Goal: Task Accomplishment & Management: Manage account settings

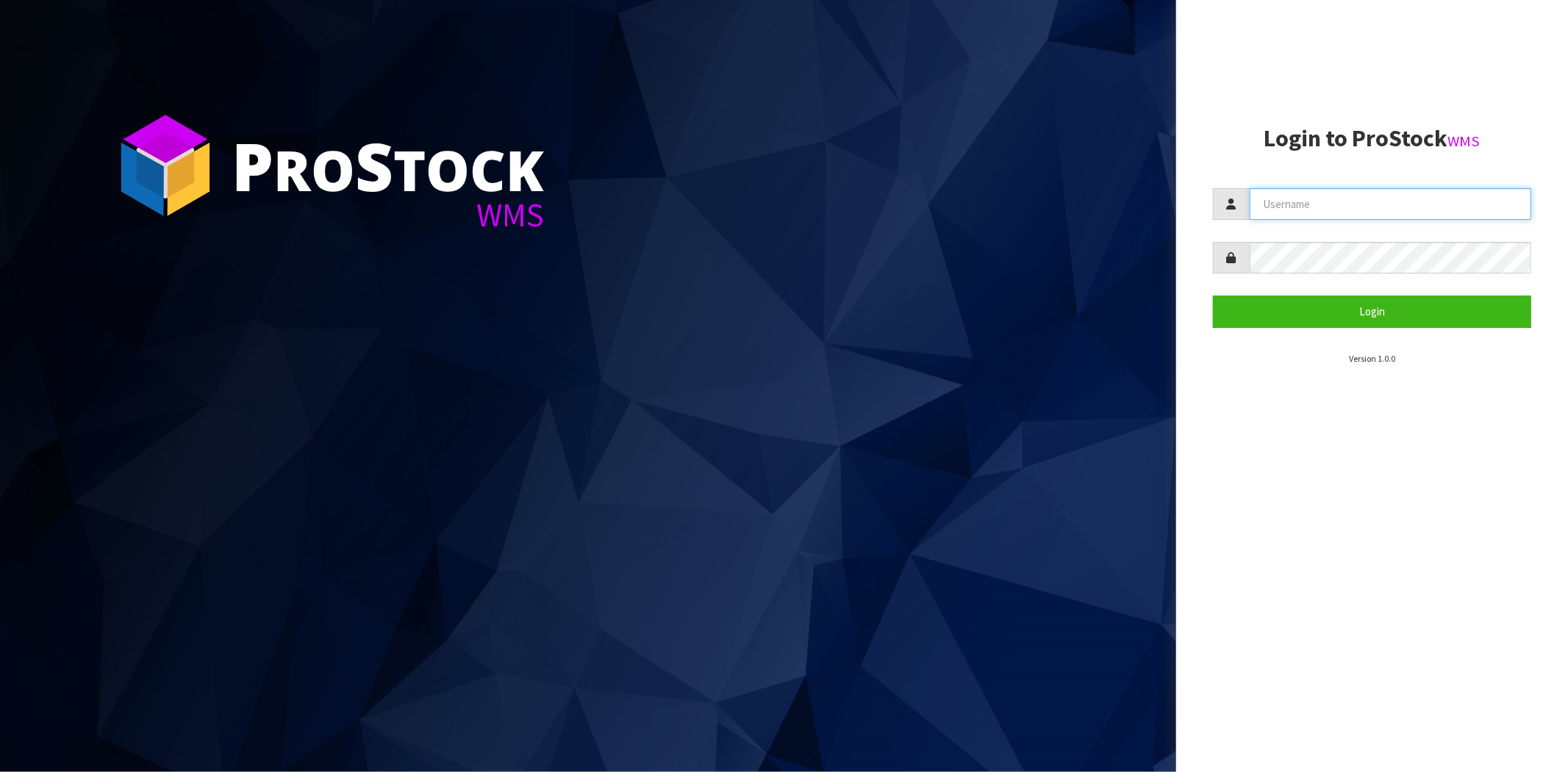
click at [1344, 203] on input "text" at bounding box center [1390, 204] width 281 height 31
type input "maji@cwl.co.nz"
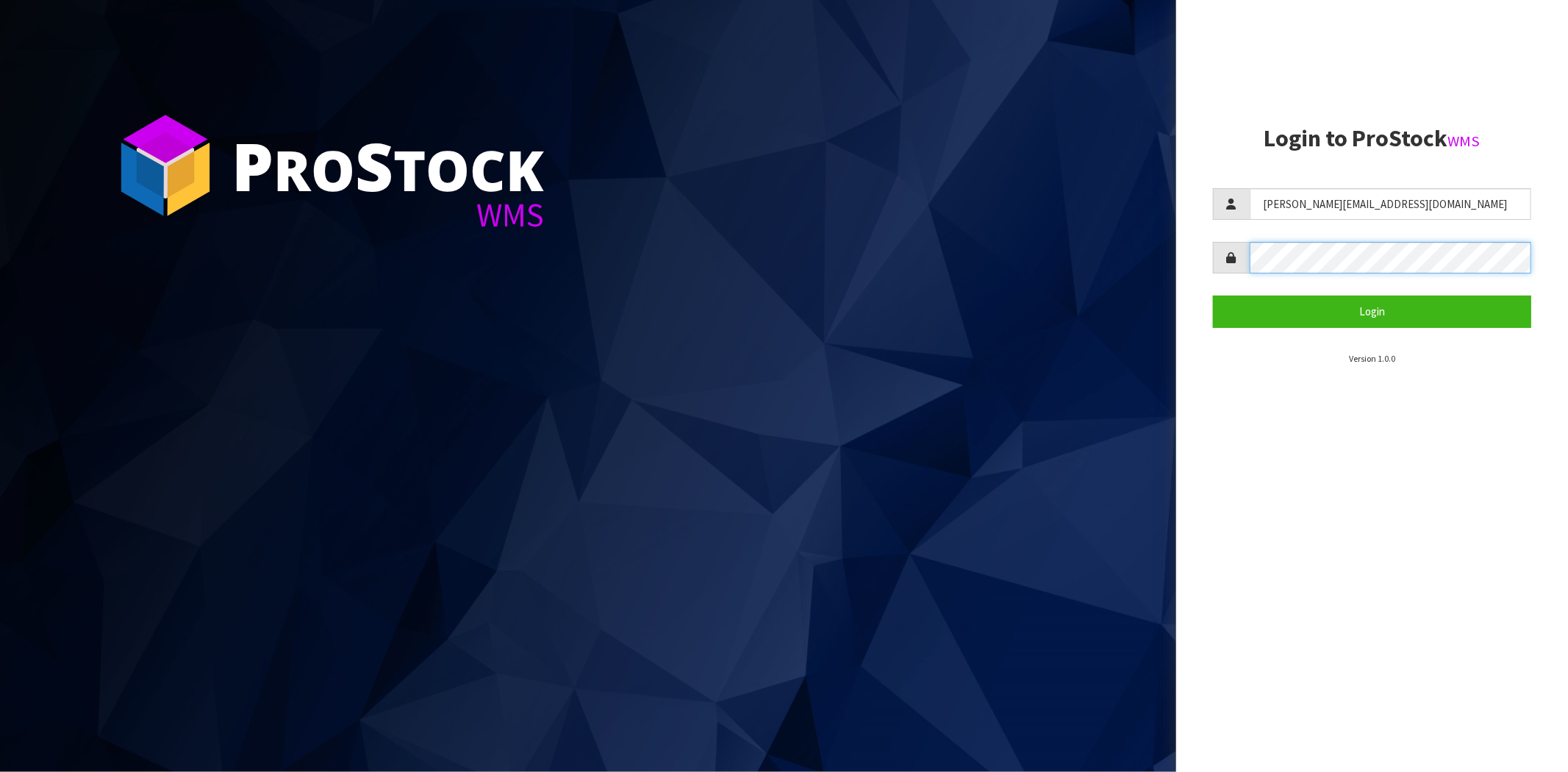
click at [1213, 296] on button "Login" at bounding box center [1373, 312] width 318 height 31
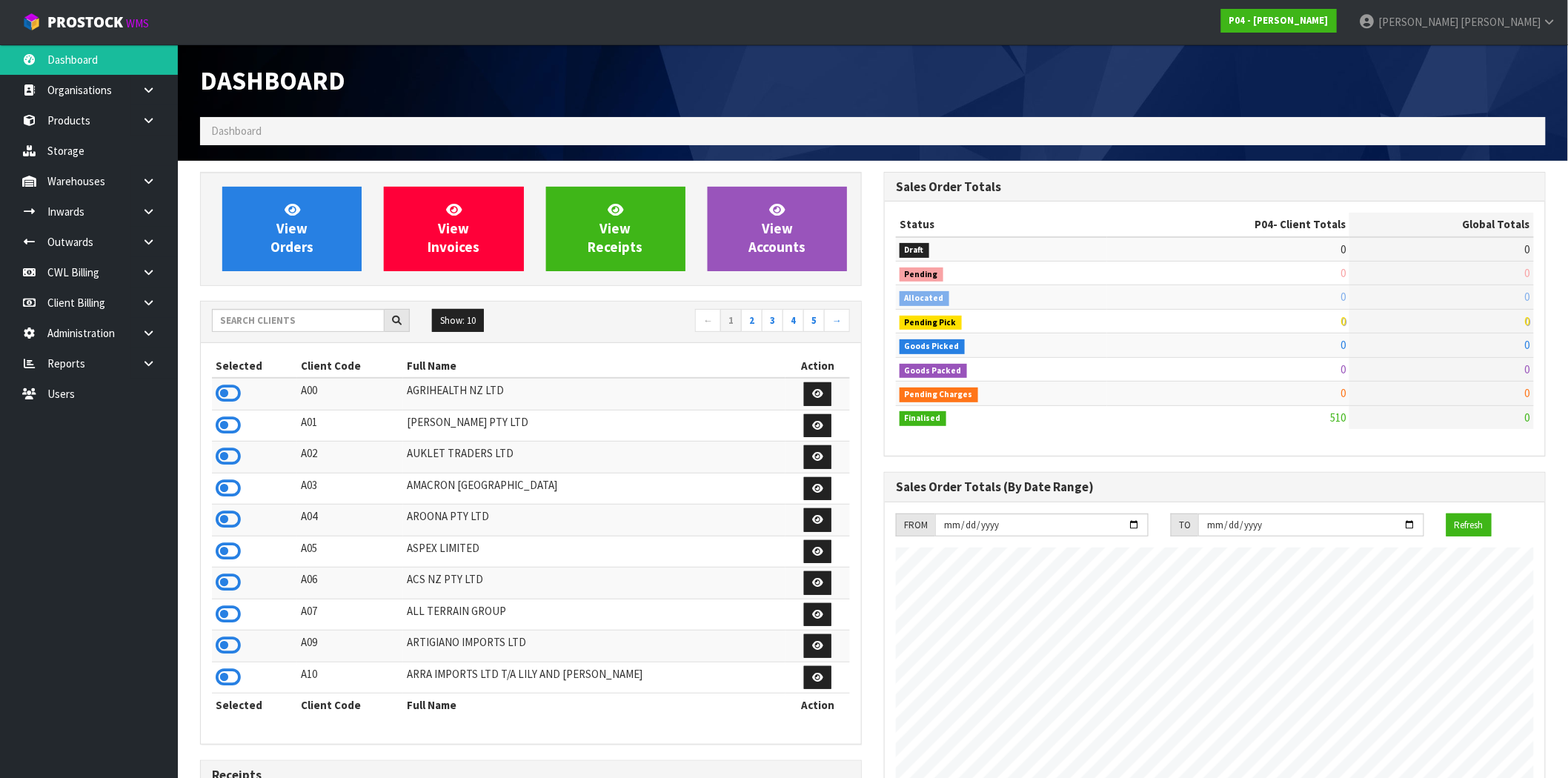
scroll to position [906, 685]
click at [230, 319] on input "text" at bounding box center [297, 320] width 172 height 23
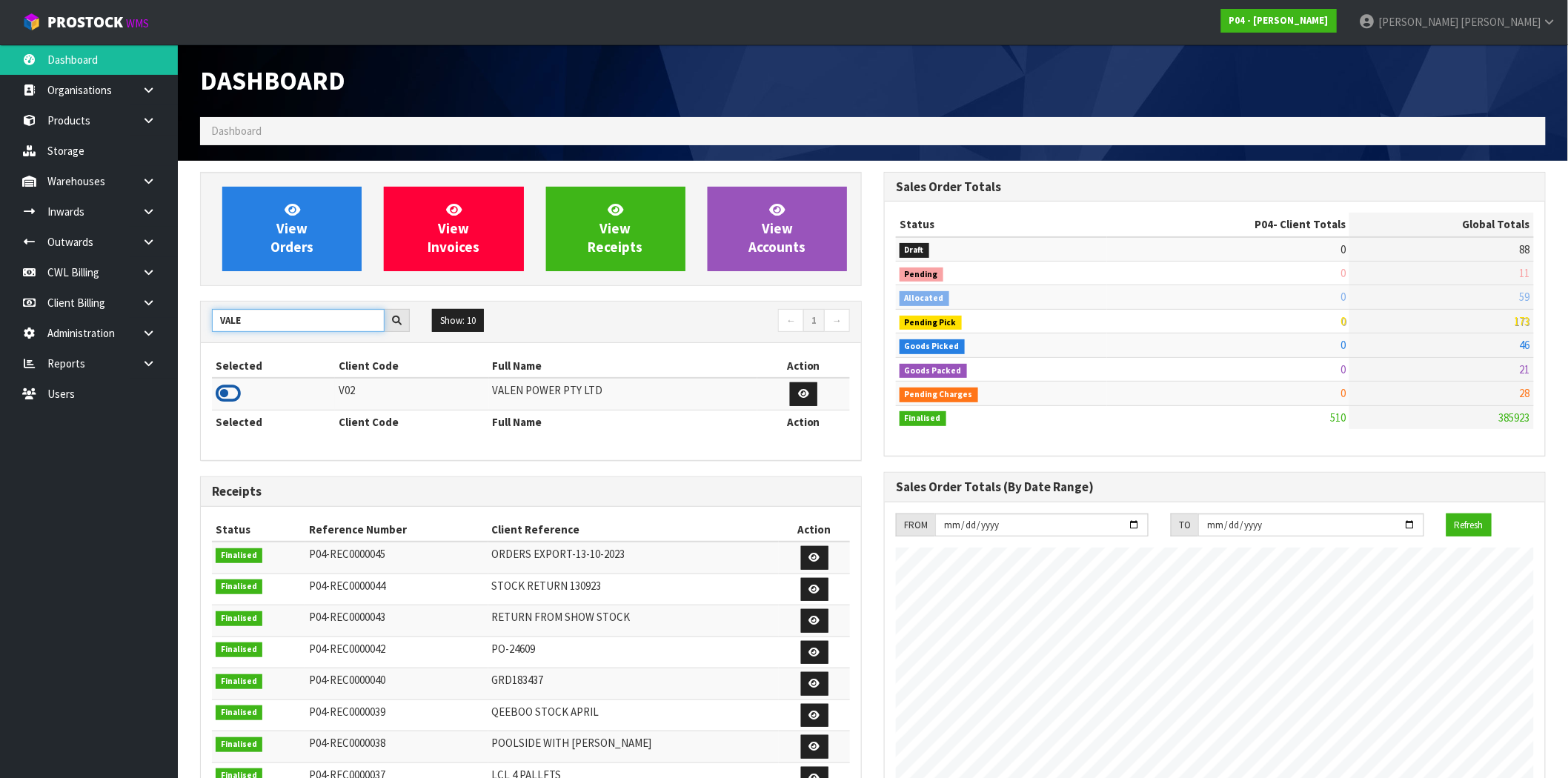
type input "VALE"
click at [233, 400] on icon at bounding box center [229, 393] width 26 height 23
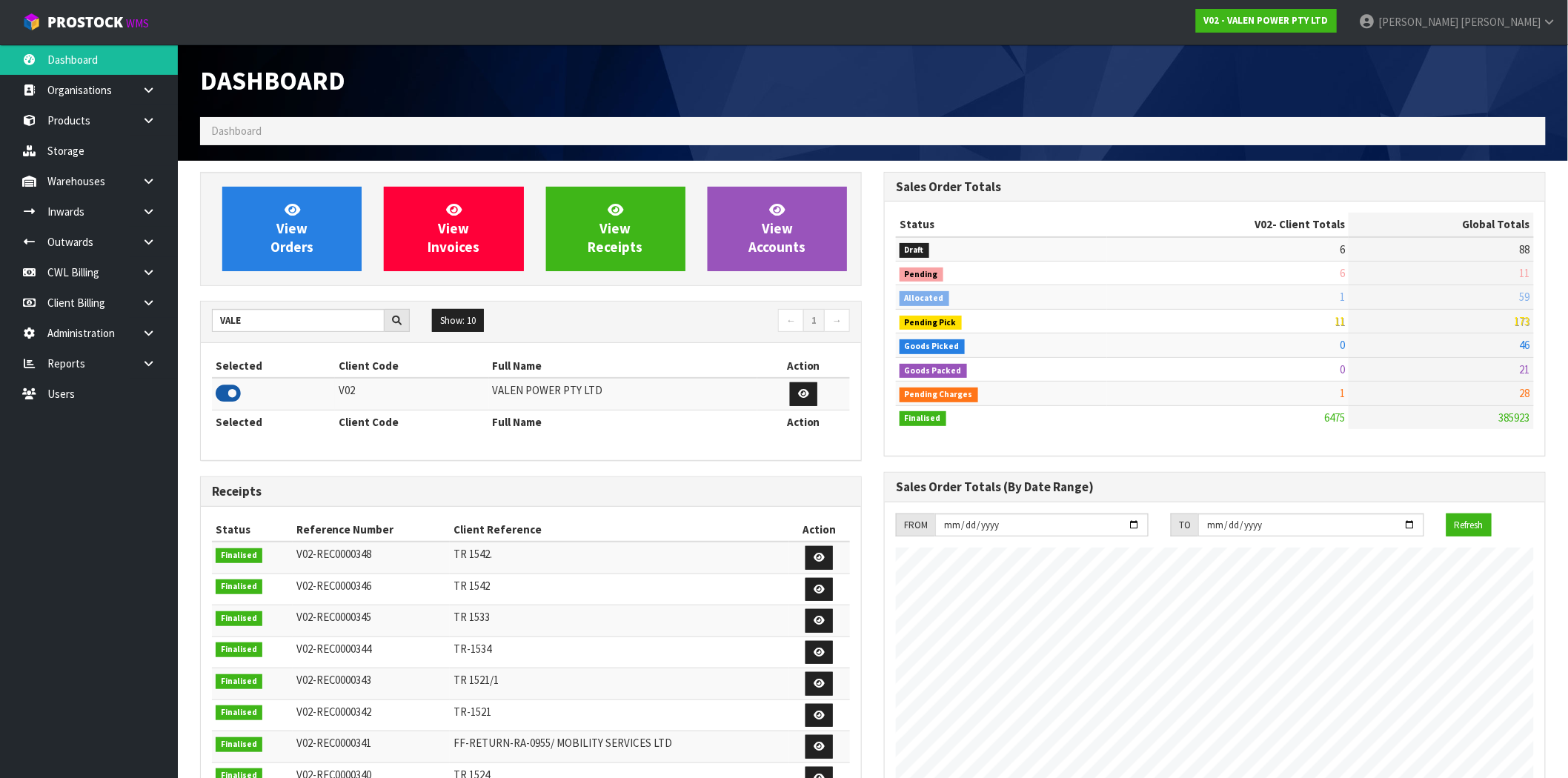
scroll to position [1123, 685]
click at [148, 238] on icon at bounding box center [149, 241] width 14 height 11
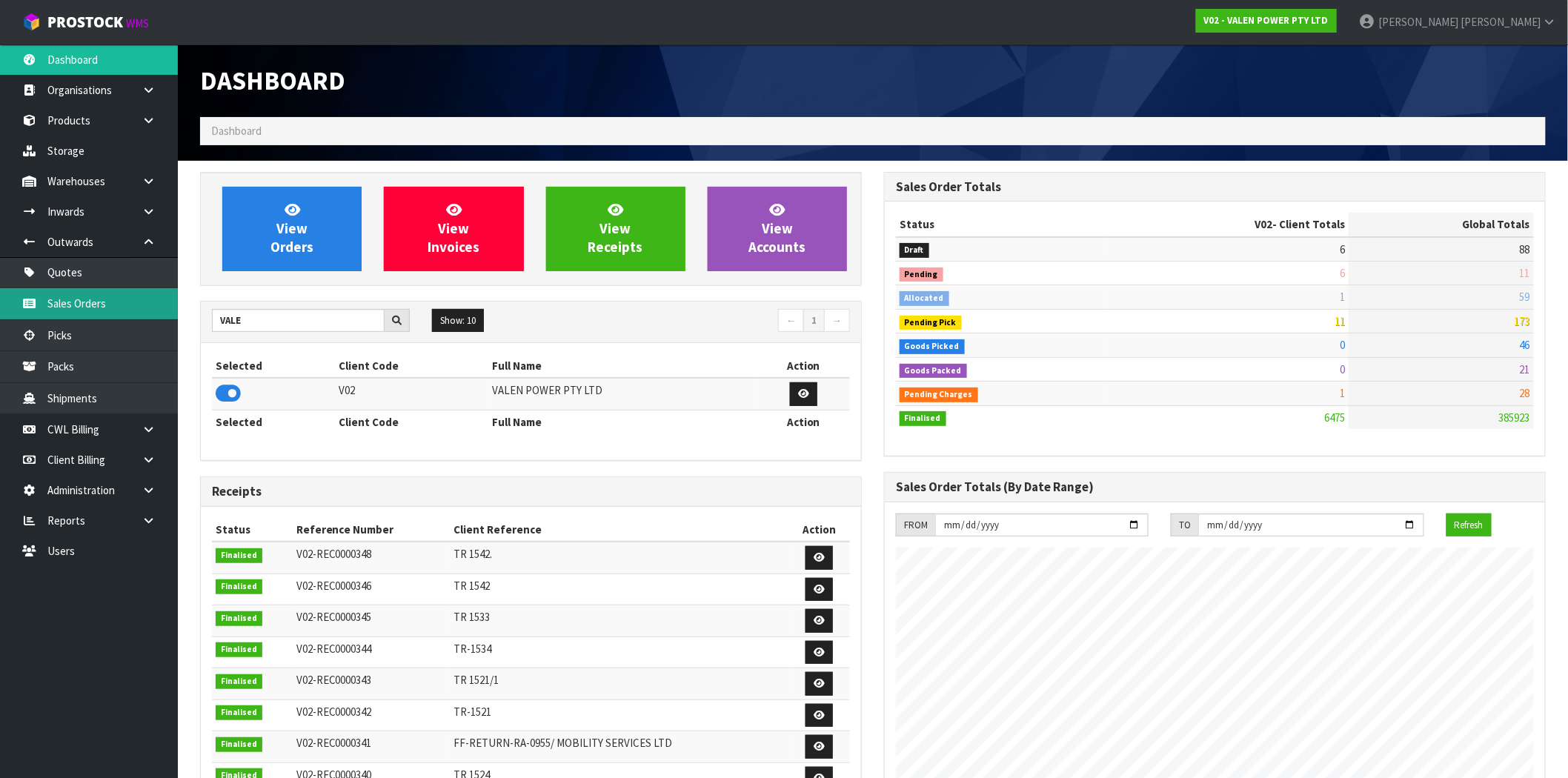
click at [106, 301] on link "Sales Orders" at bounding box center [89, 303] width 178 height 31
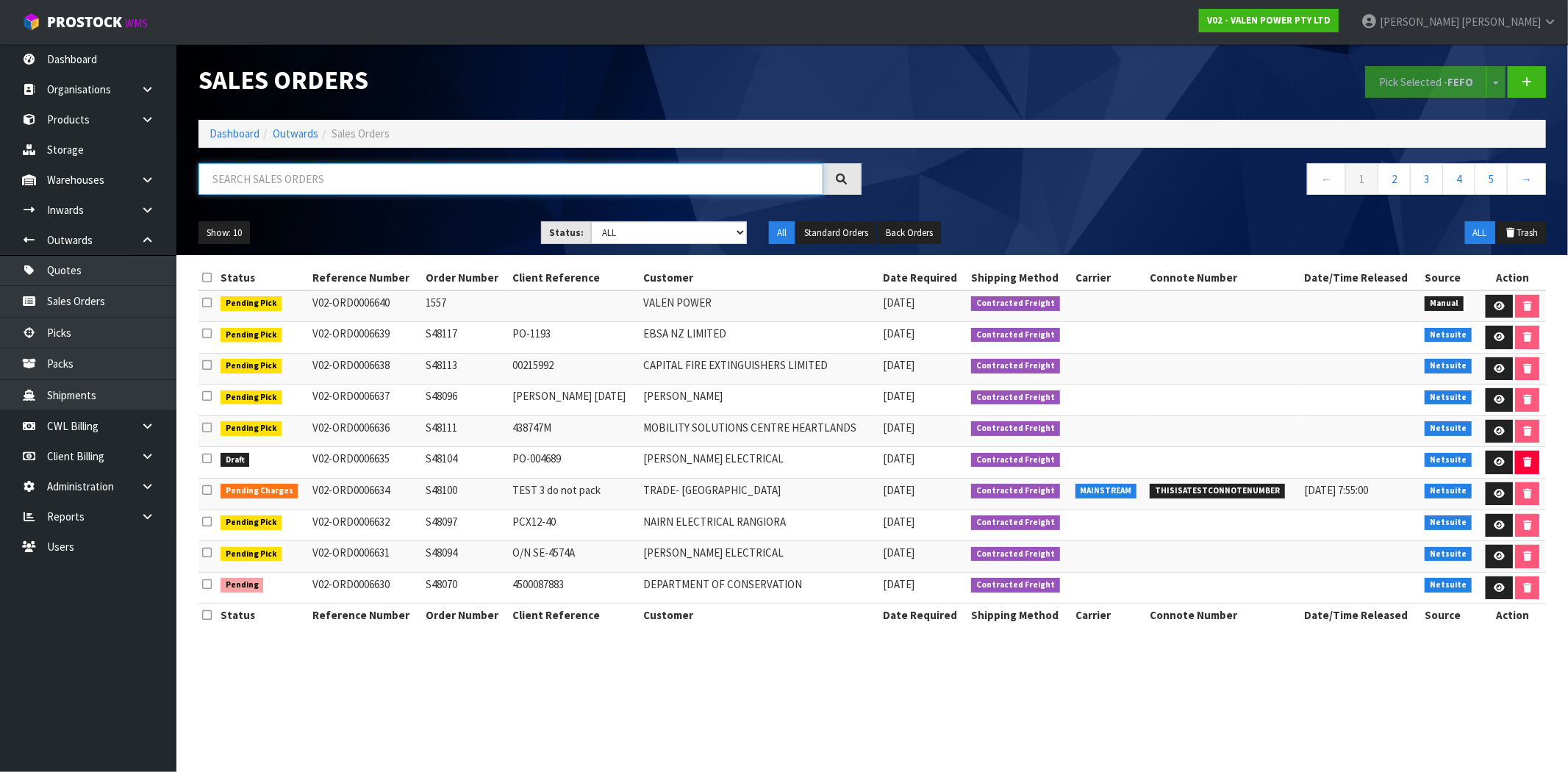
click at [326, 181] on input "text" at bounding box center [511, 179] width 625 height 31
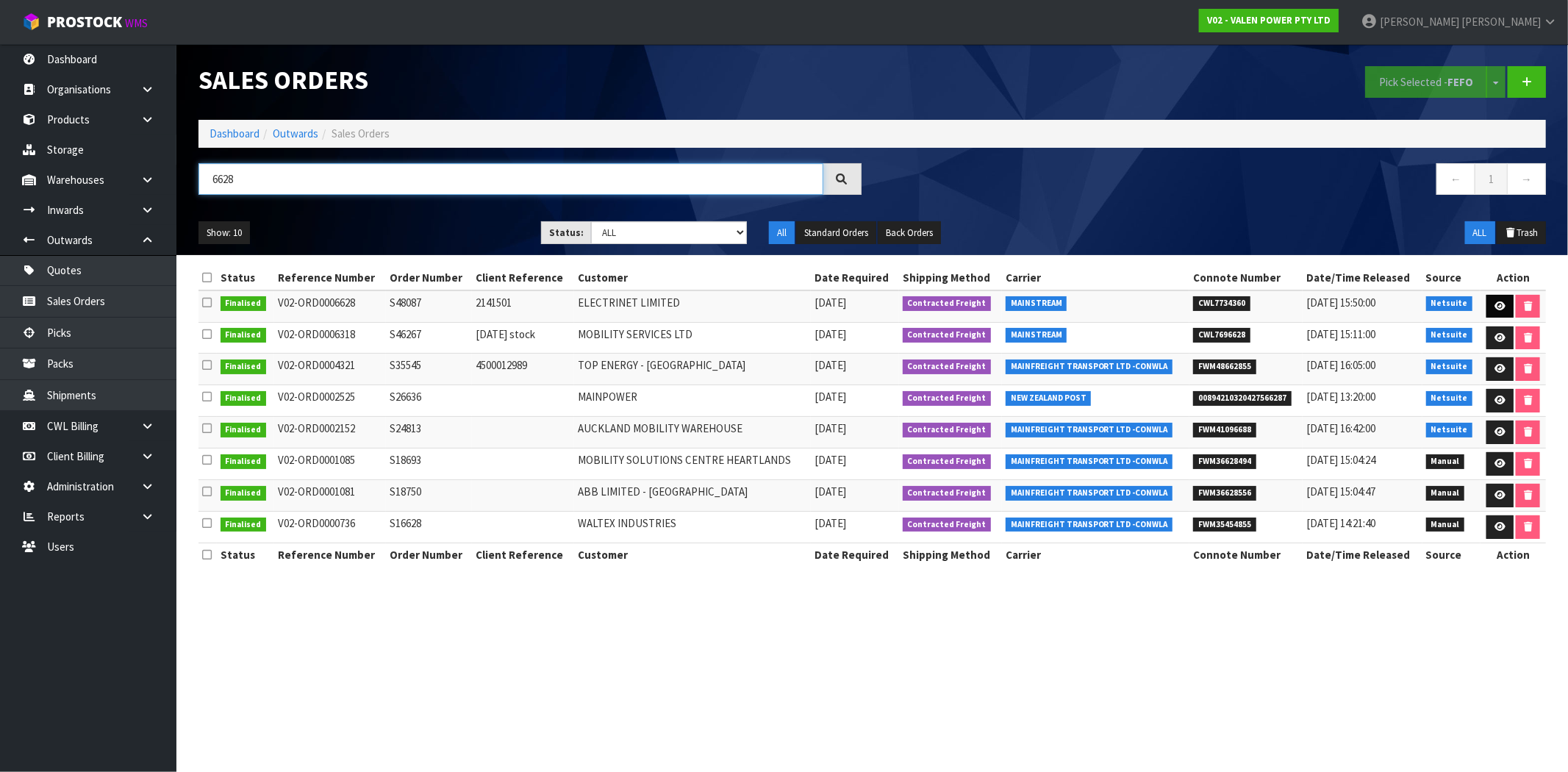
type input "6628"
click at [1498, 304] on icon at bounding box center [1500, 307] width 11 height 10
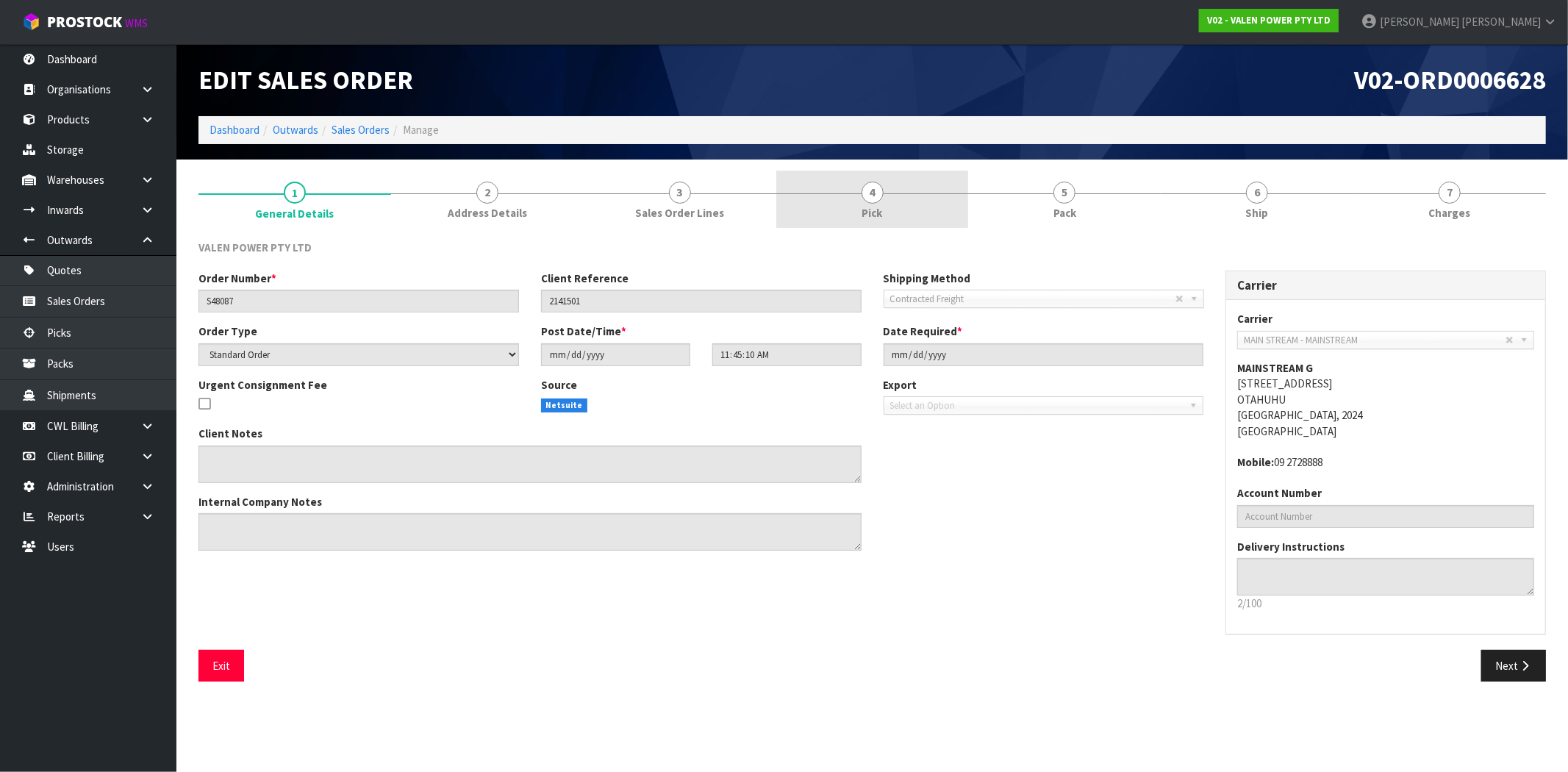
click at [899, 209] on link "4 Pick" at bounding box center [872, 199] width 192 height 58
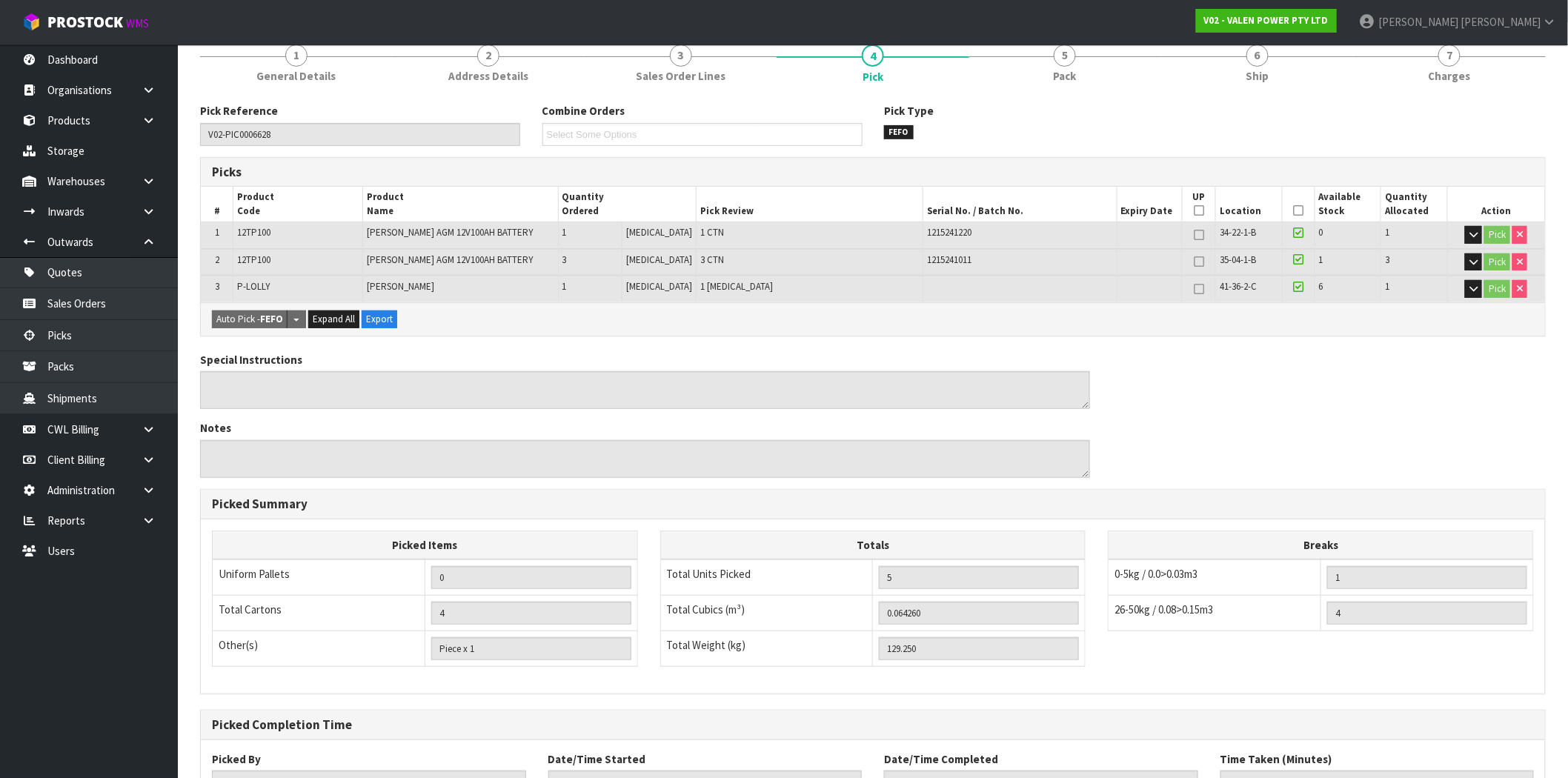
scroll to position [164, 0]
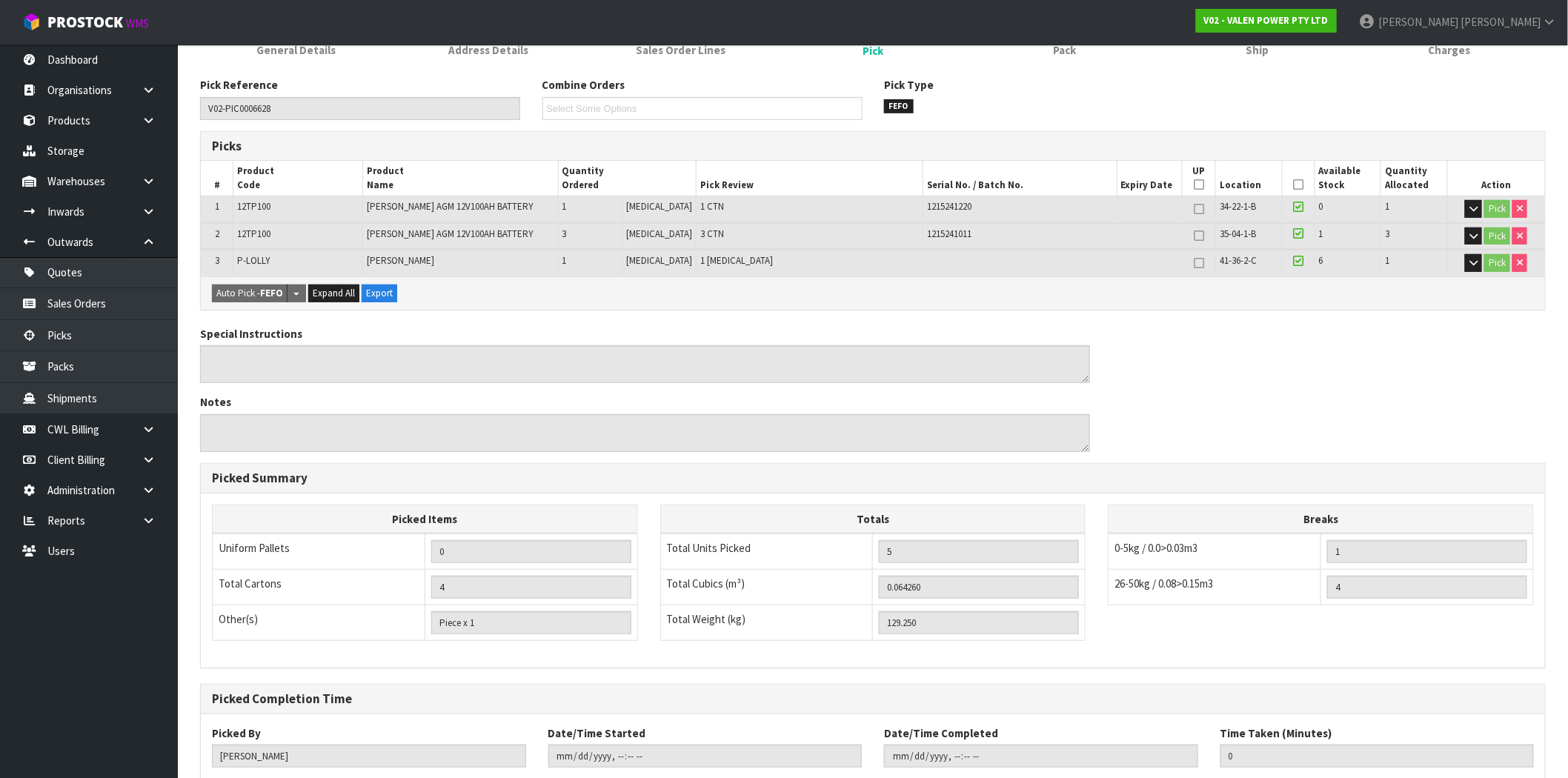
drag, startPoint x: 450, startPoint y: 260, endPoint x: 217, endPoint y: 254, distance: 233.1
click at [217, 254] on tr "3 P-LOLLY ALLENS LOLLIES 1 PCE 1 PCE 41-36-2-C 6 1 Pick" at bounding box center [873, 263] width 1344 height 26
drag, startPoint x: 463, startPoint y: 269, endPoint x: 431, endPoint y: 261, distance: 33.0
click at [462, 269] on td "ALLENS LOLLIES" at bounding box center [461, 263] width 195 height 26
click at [439, 256] on td "ALLENS LOLLIES" at bounding box center [461, 263] width 195 height 26
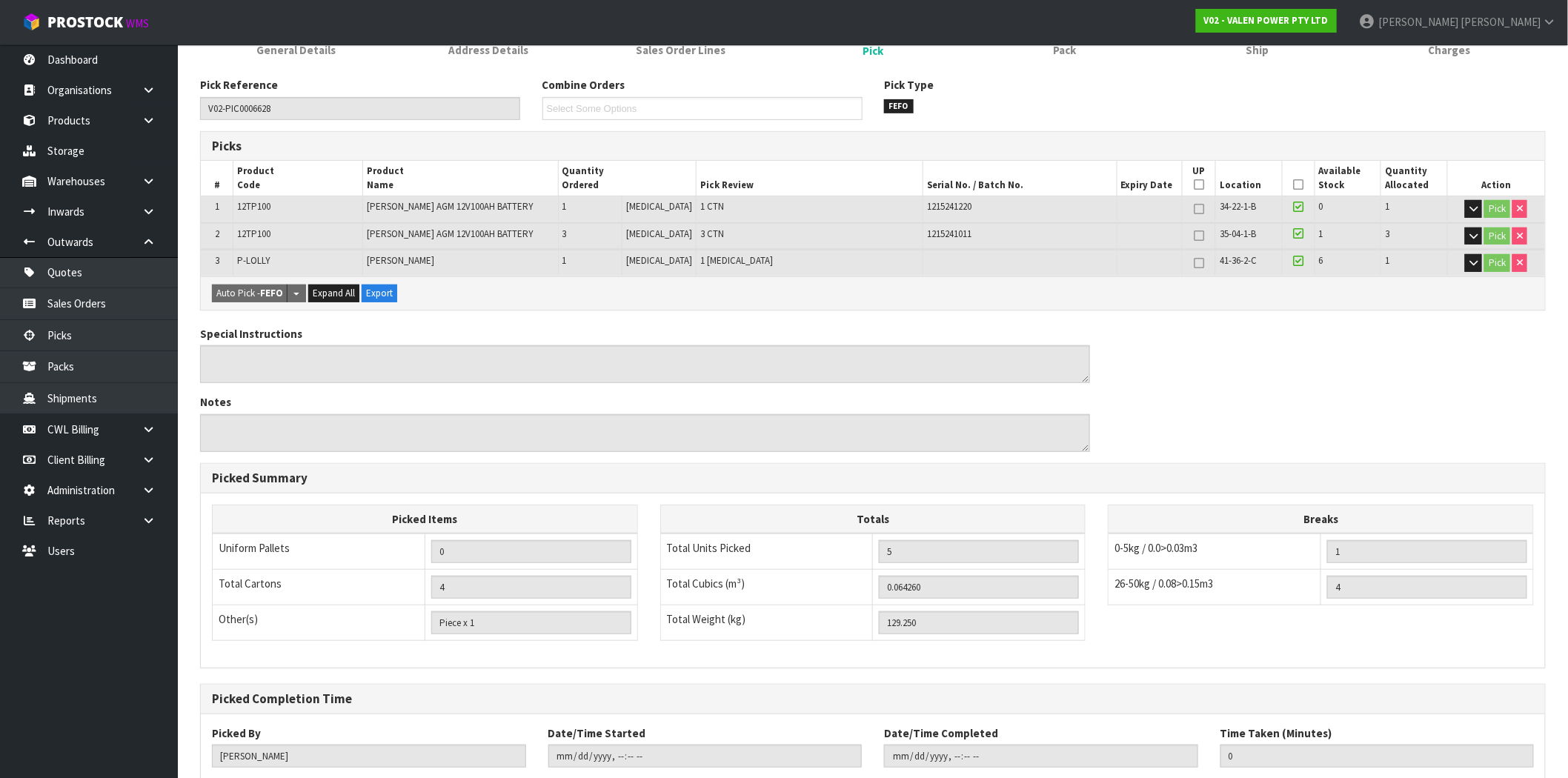
drag, startPoint x: 446, startPoint y: 258, endPoint x: 231, endPoint y: 253, distance: 215.1
click at [231, 253] on tr "3 P-LOLLY ALLENS LOLLIES 1 PCE 1 PCE 41-36-2-C 6 1 Pick" at bounding box center [873, 263] width 1344 height 26
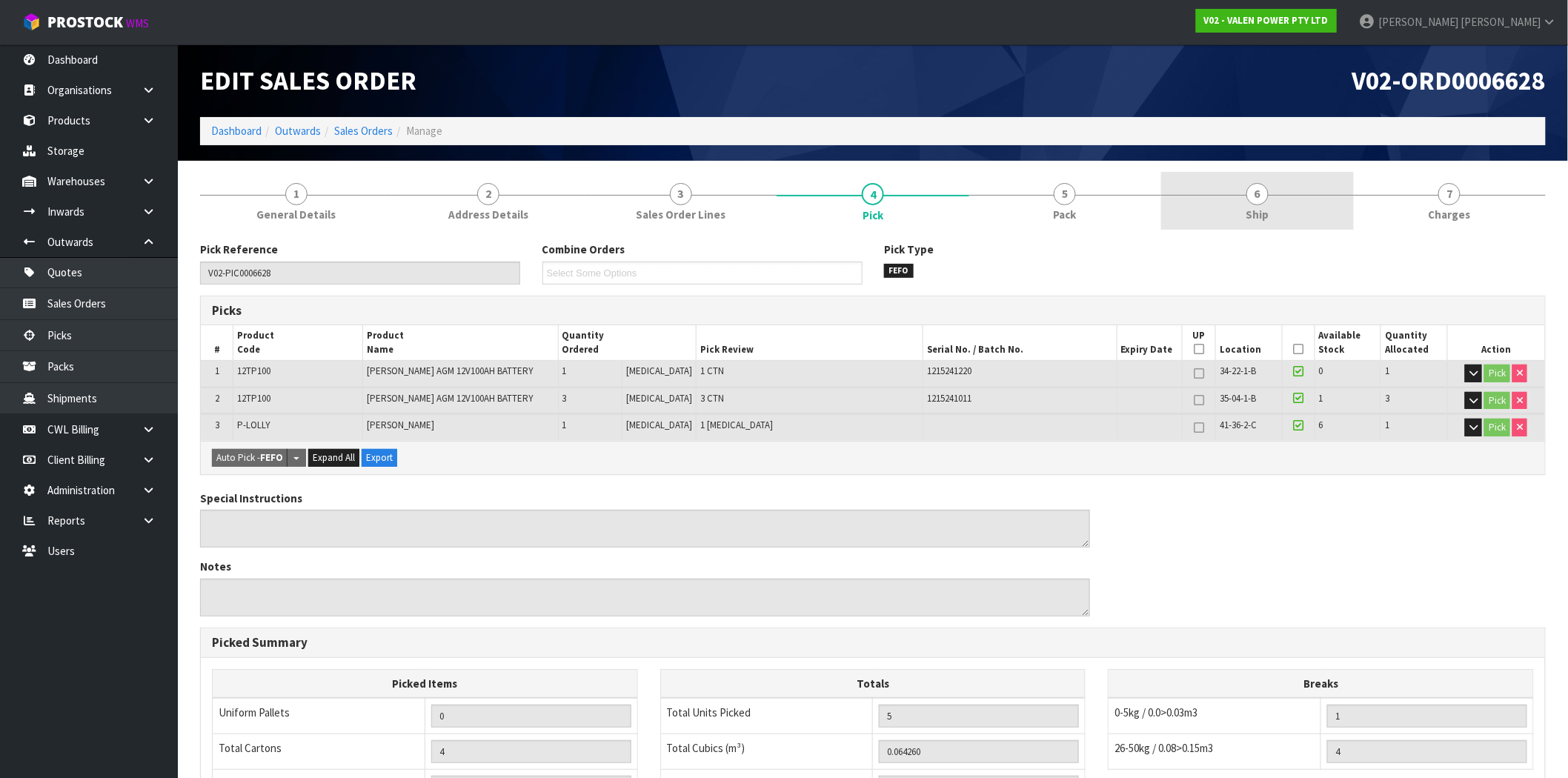
click at [1234, 197] on link "6 Ship" at bounding box center [1257, 201] width 192 height 58
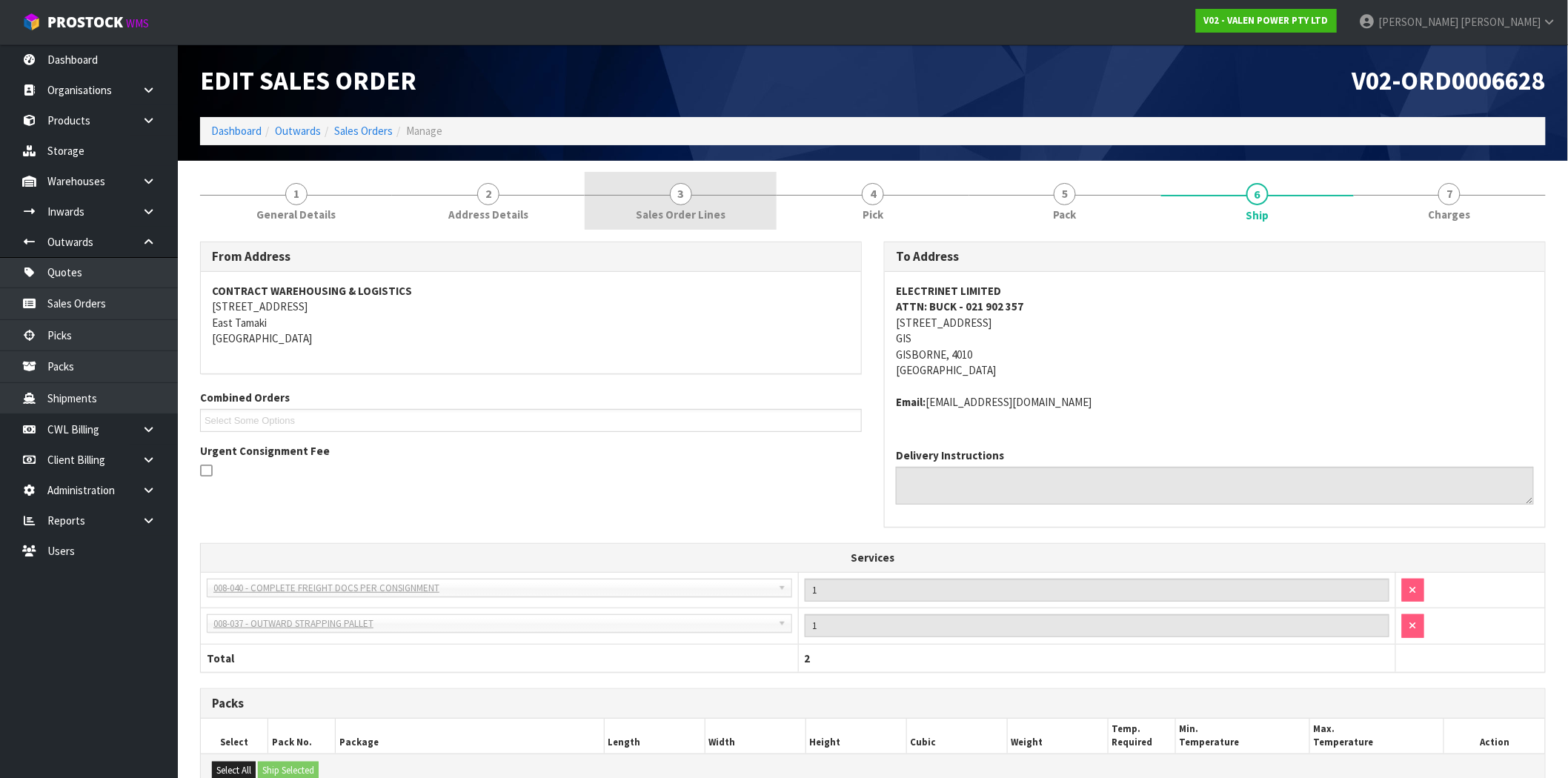
click at [719, 211] on span "Sales Order Lines" at bounding box center [681, 215] width 90 height 16
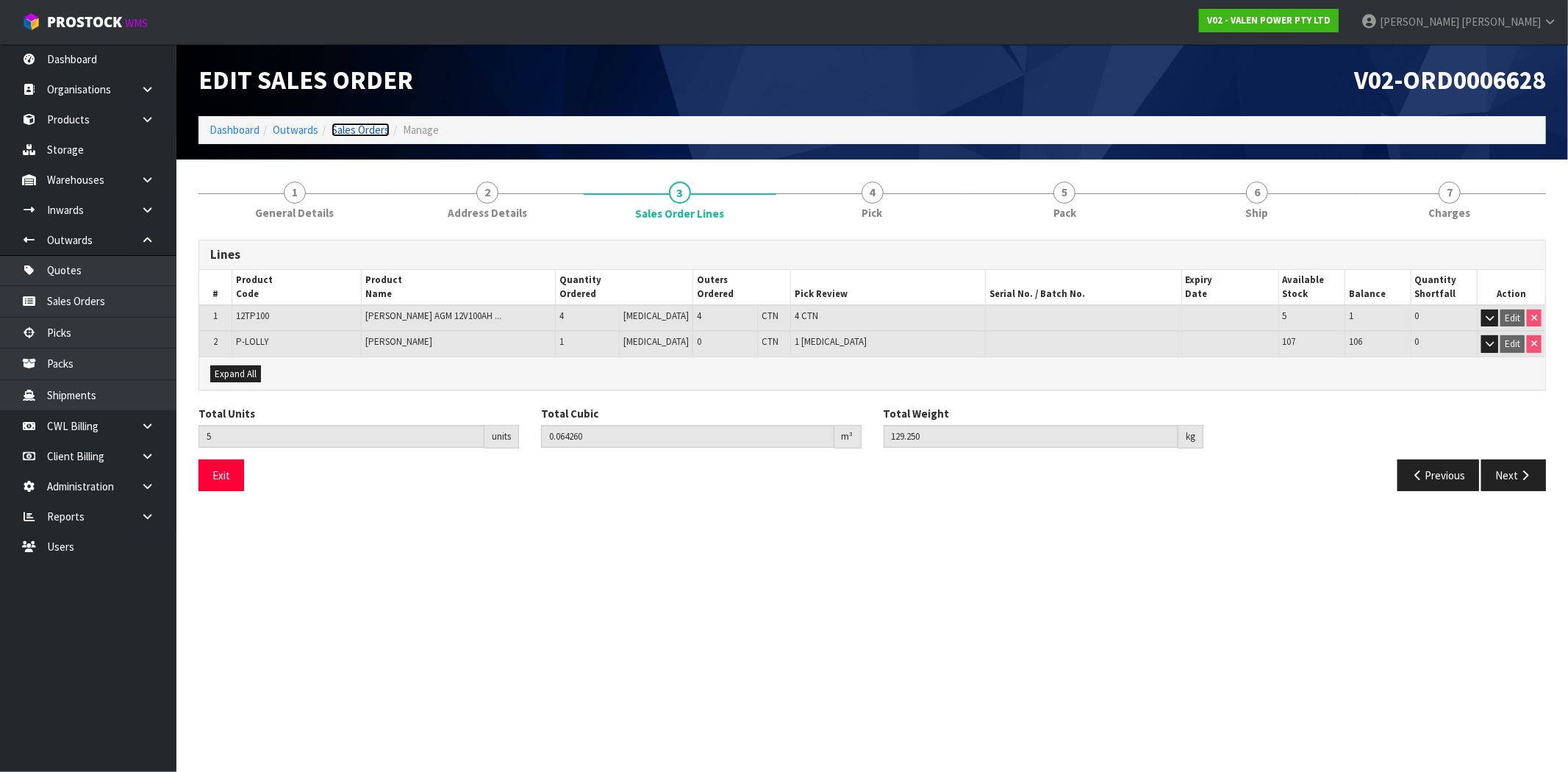
click at [373, 129] on link "Sales Orders" at bounding box center [360, 130] width 58 height 14
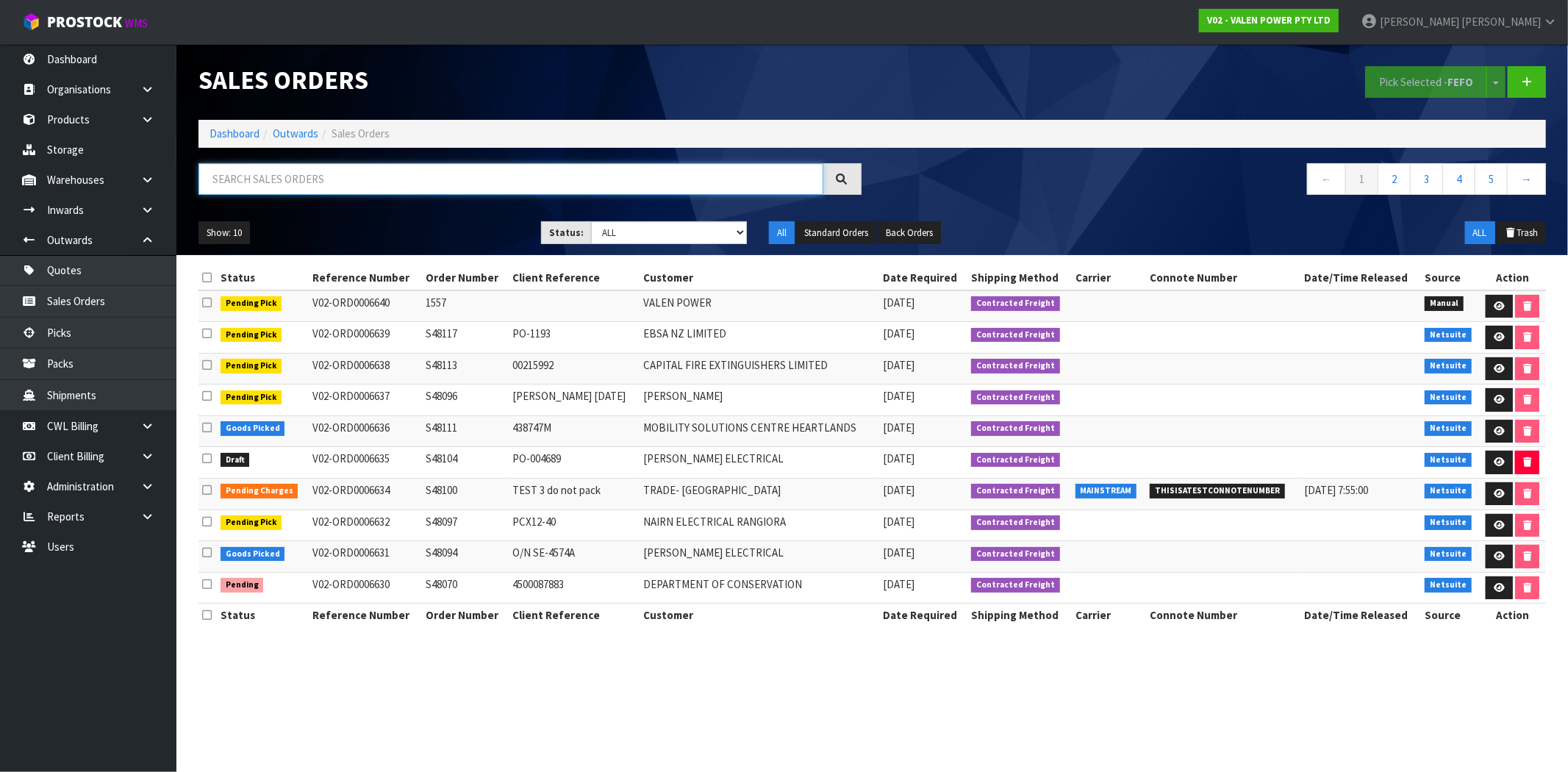
click at [359, 188] on input "text" at bounding box center [511, 179] width 625 height 31
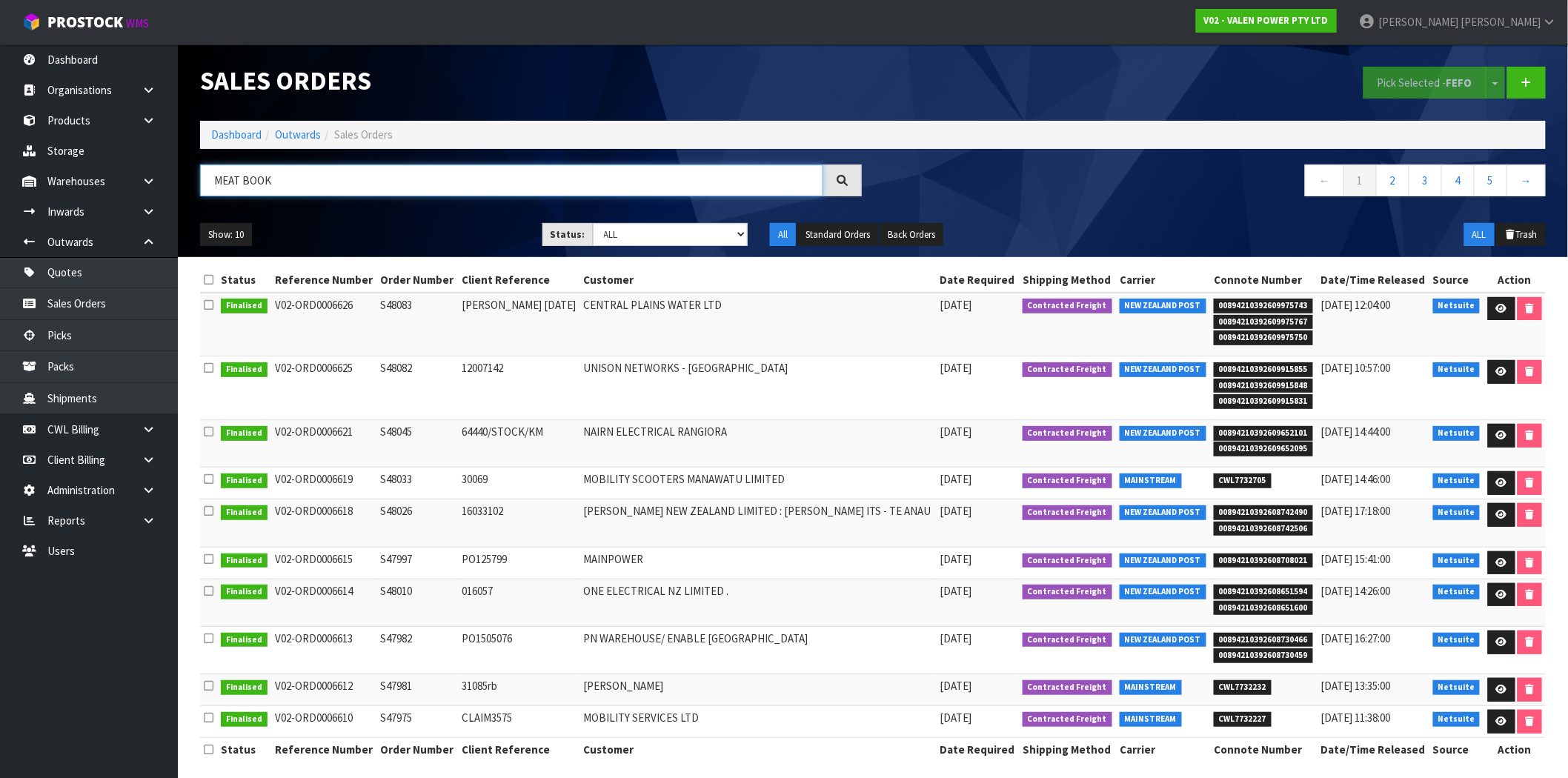
type input "MEAT BOOK"
